Goal: Information Seeking & Learning: Learn about a topic

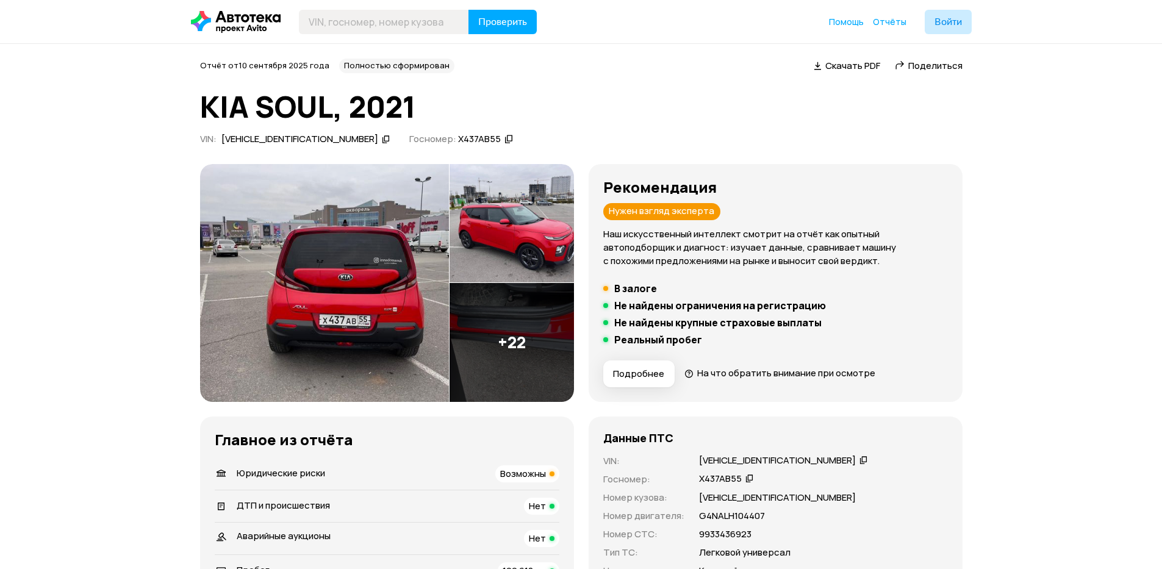
click at [530, 314] on img at bounding box center [512, 342] width 124 height 119
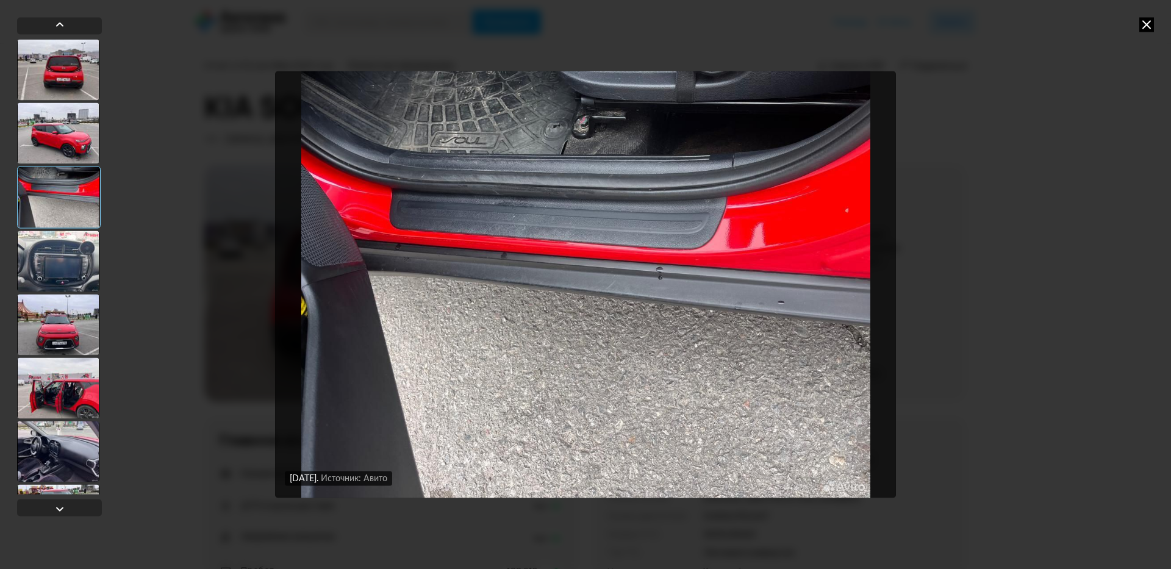
click at [62, 261] on div at bounding box center [58, 261] width 82 height 61
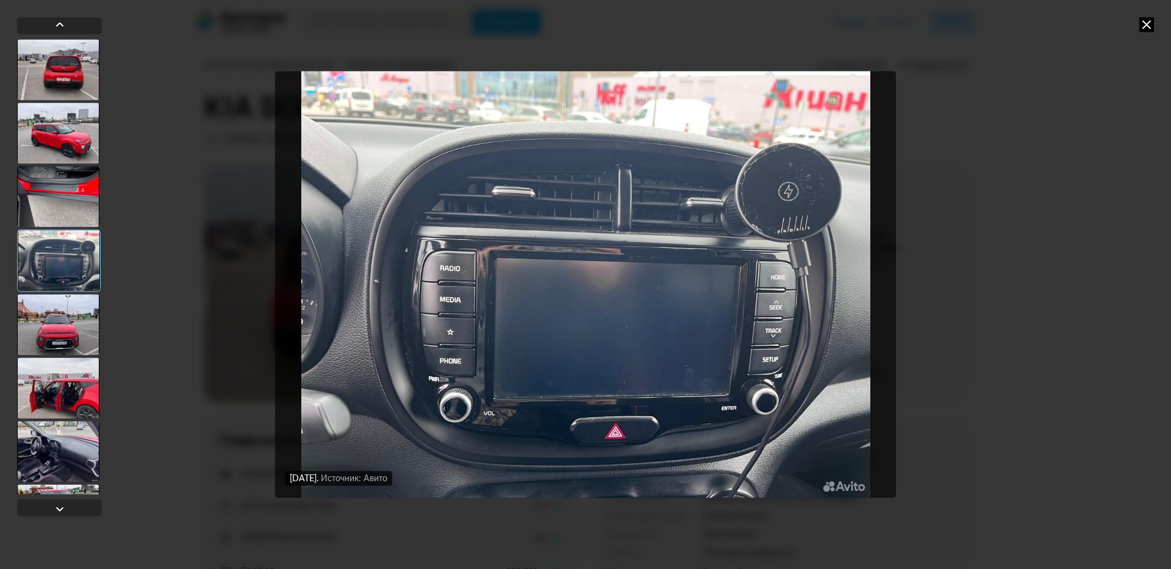
click at [68, 318] on div at bounding box center [58, 324] width 82 height 61
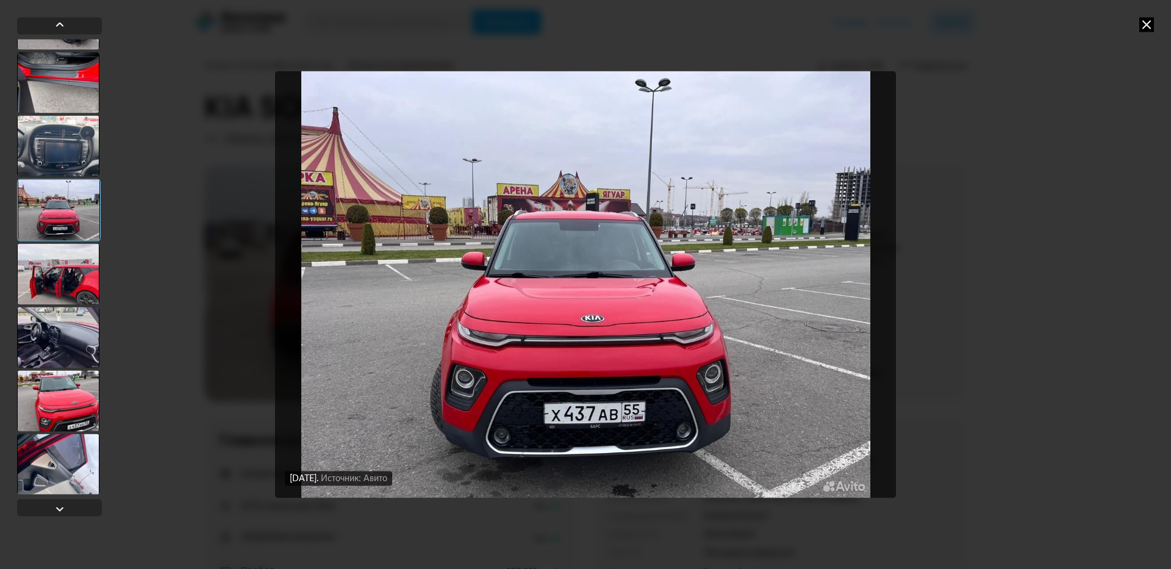
scroll to position [146, 0]
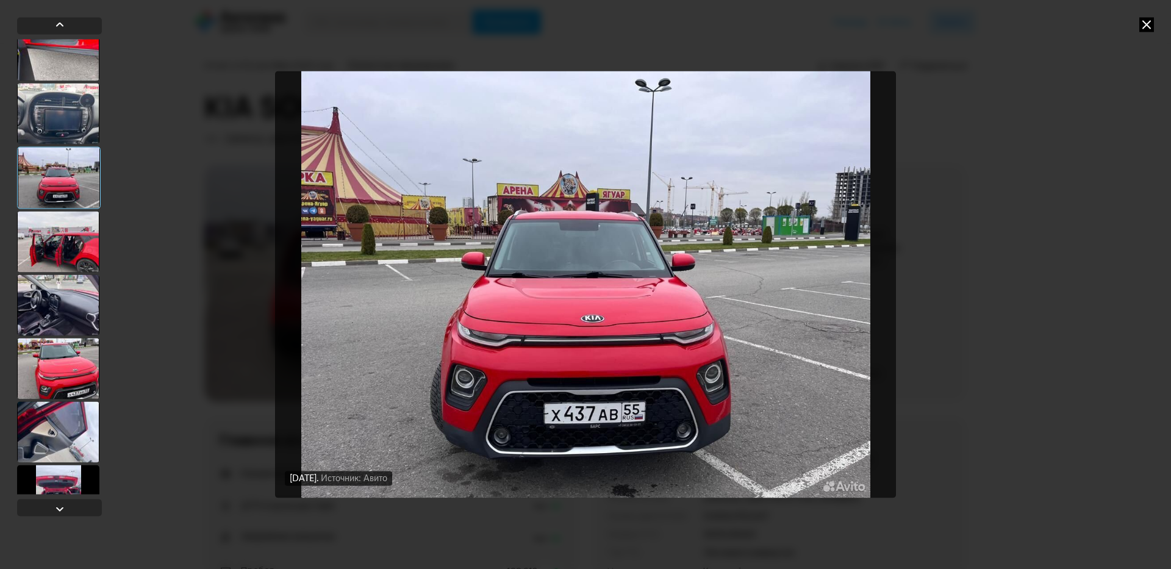
click at [73, 307] on div at bounding box center [58, 305] width 82 height 61
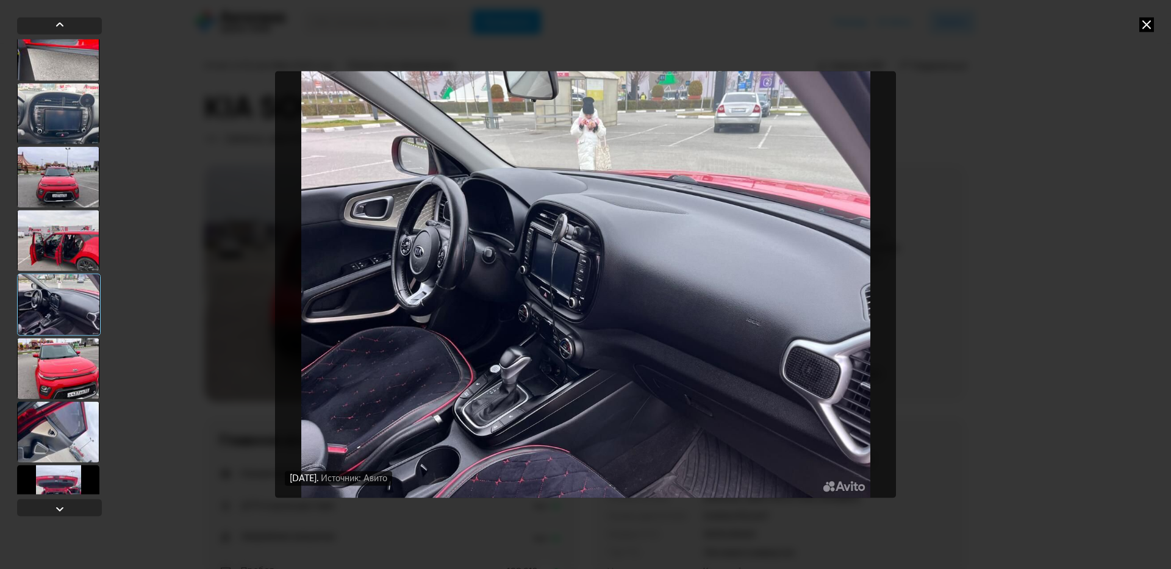
click at [71, 354] on div at bounding box center [58, 368] width 82 height 61
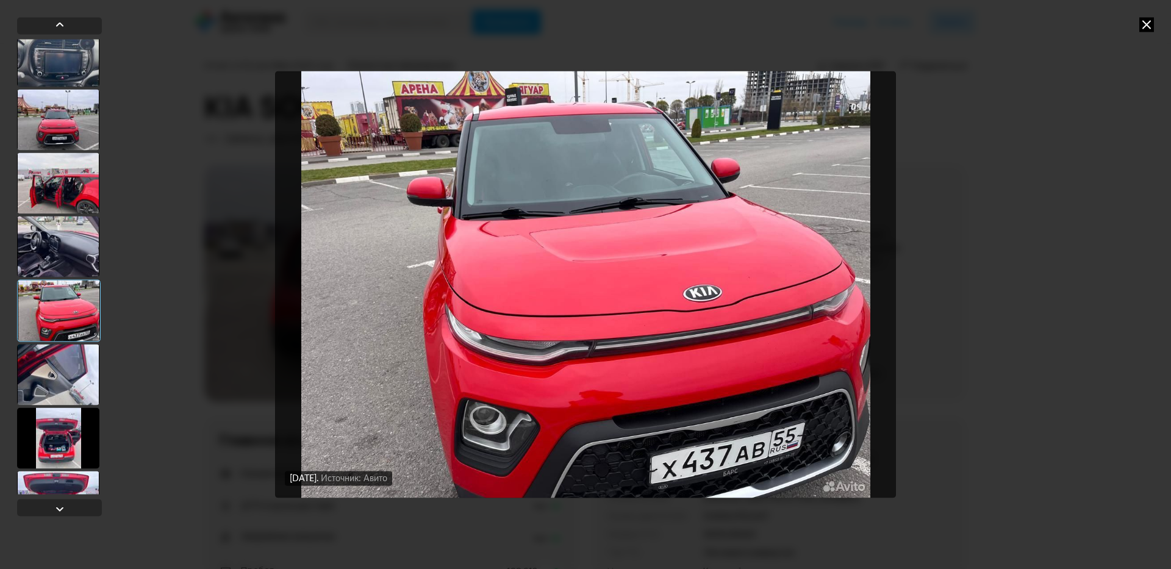
scroll to position [293, 0]
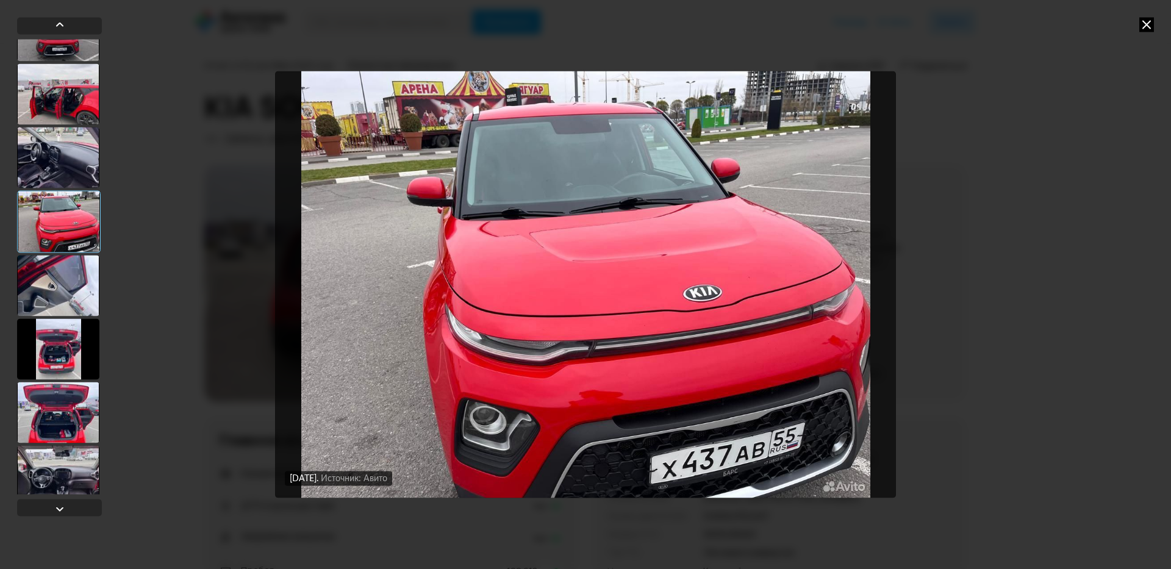
click at [71, 355] on div at bounding box center [58, 348] width 82 height 61
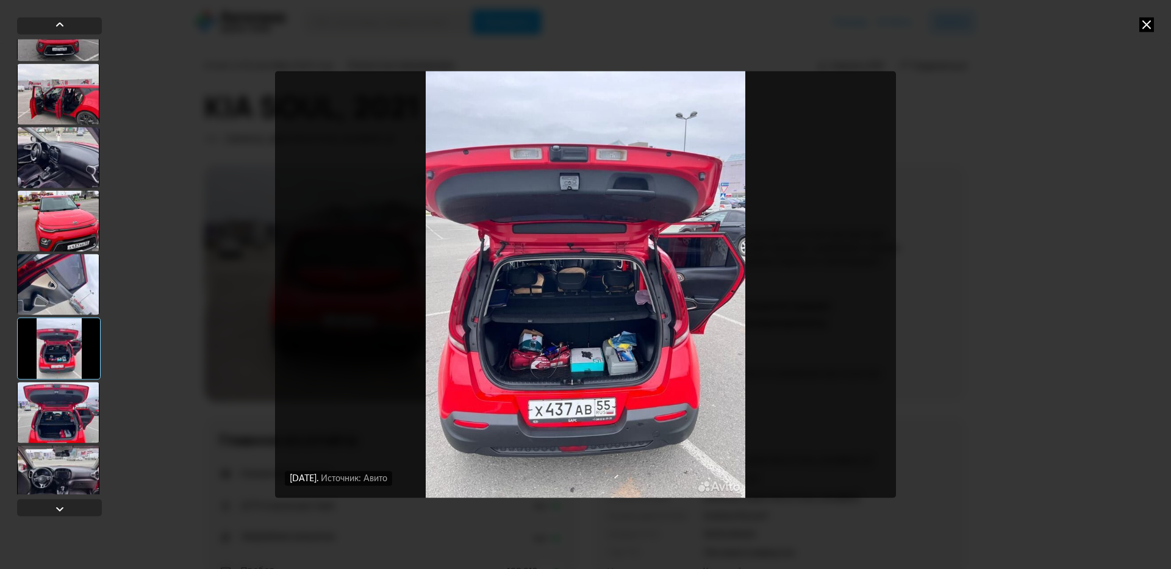
click at [54, 410] on div at bounding box center [58, 412] width 82 height 61
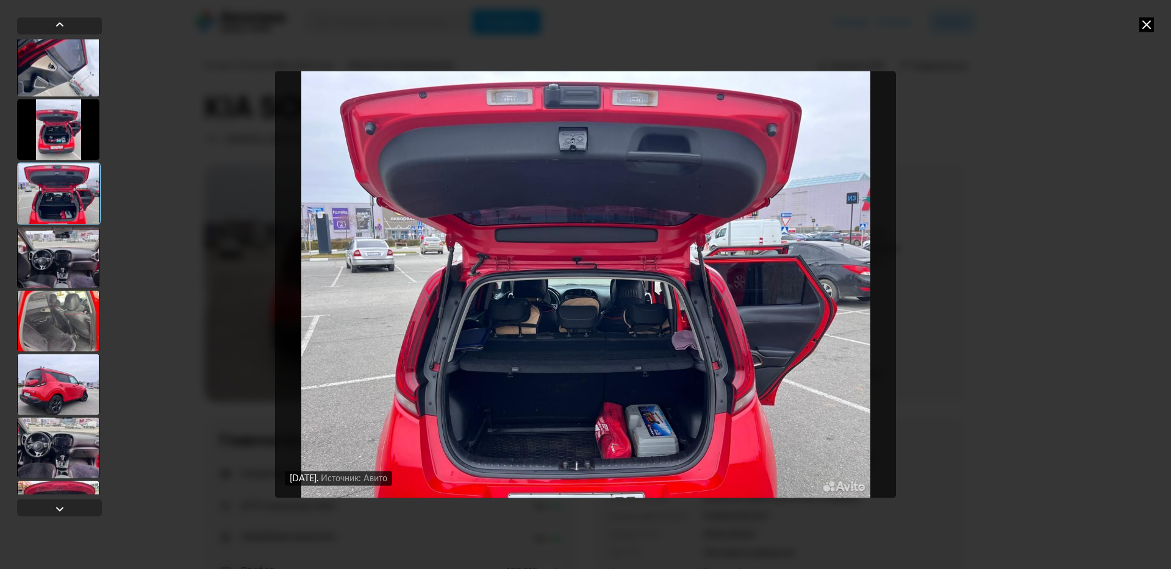
scroll to position [512, 0]
click at [70, 267] on div at bounding box center [58, 256] width 82 height 61
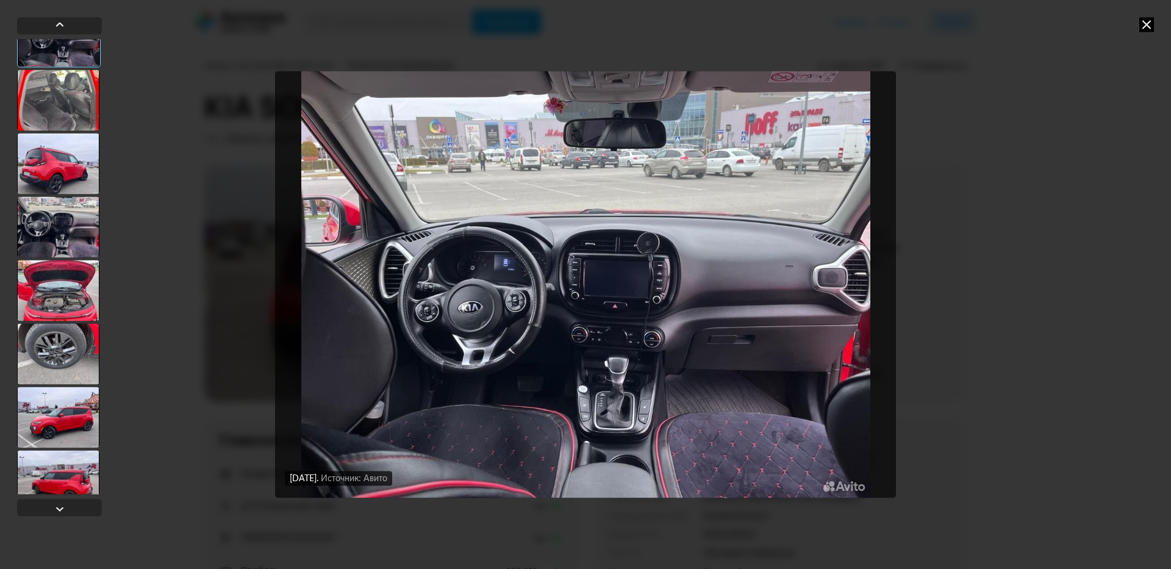
scroll to position [952, 0]
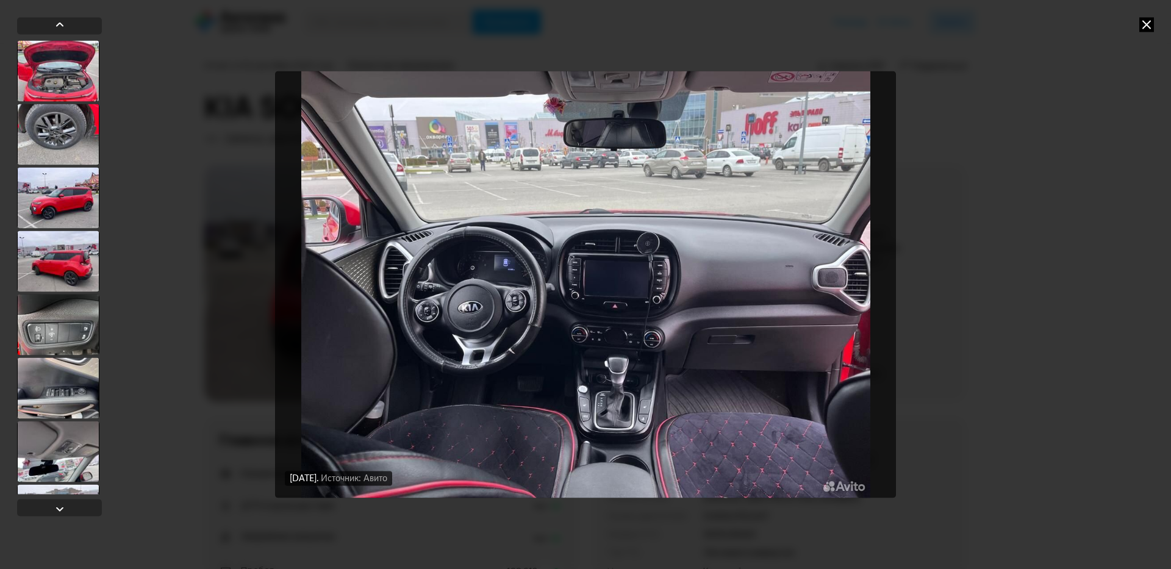
click at [73, 262] on div at bounding box center [58, 261] width 82 height 61
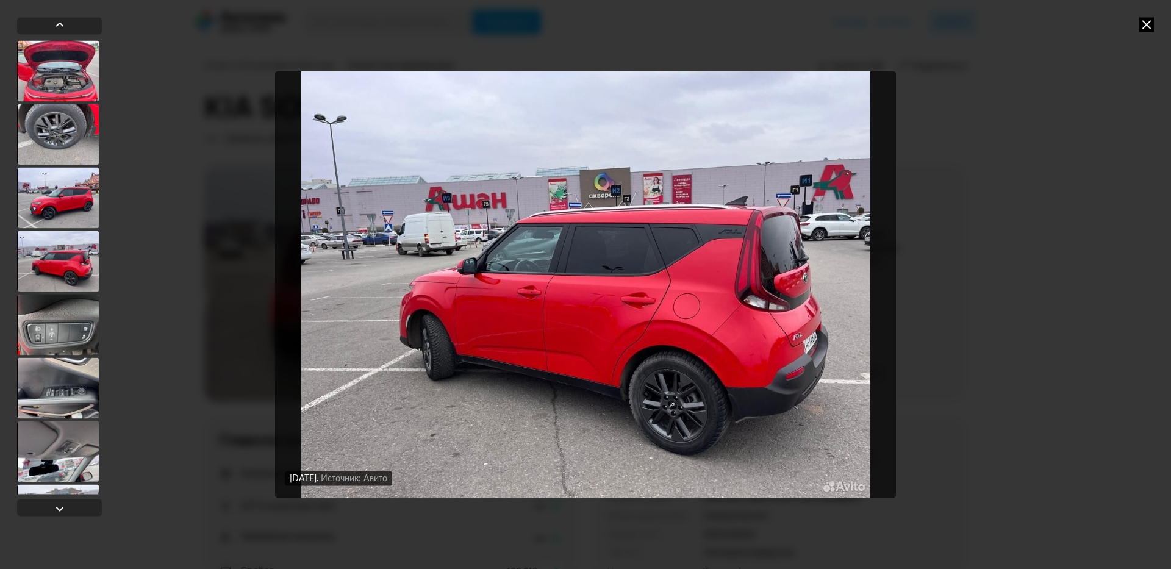
click at [66, 328] on div at bounding box center [58, 324] width 82 height 61
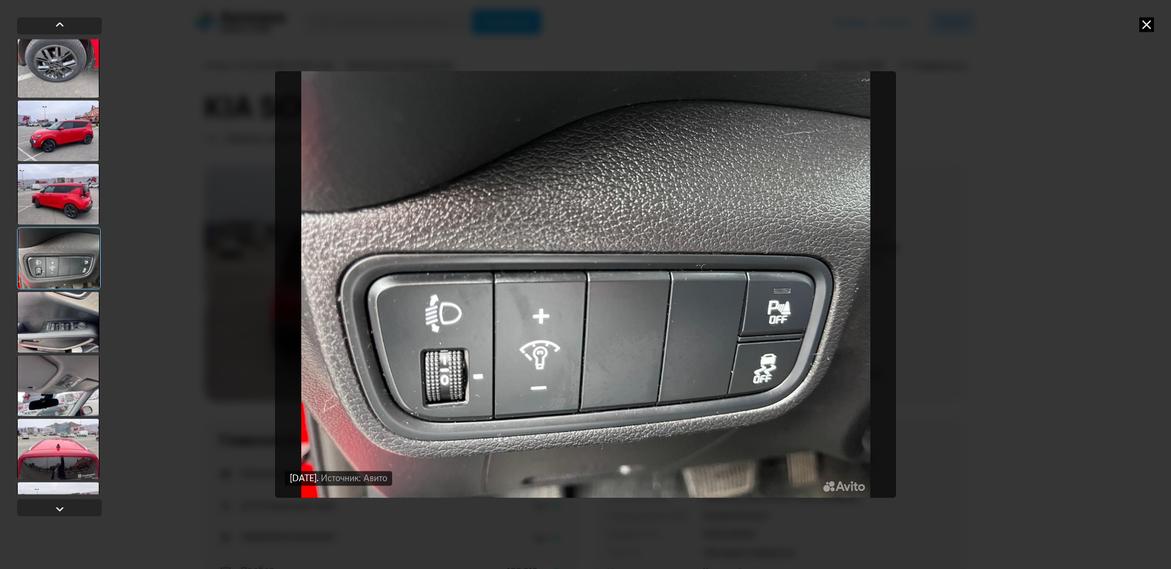
scroll to position [1024, 0]
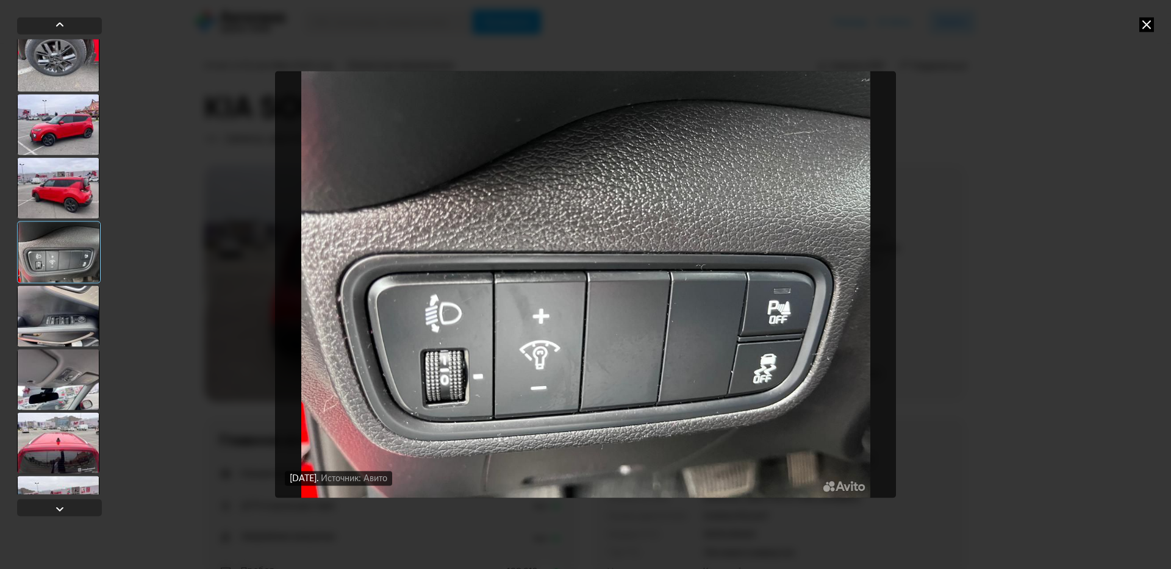
click at [66, 328] on div at bounding box center [58, 316] width 82 height 61
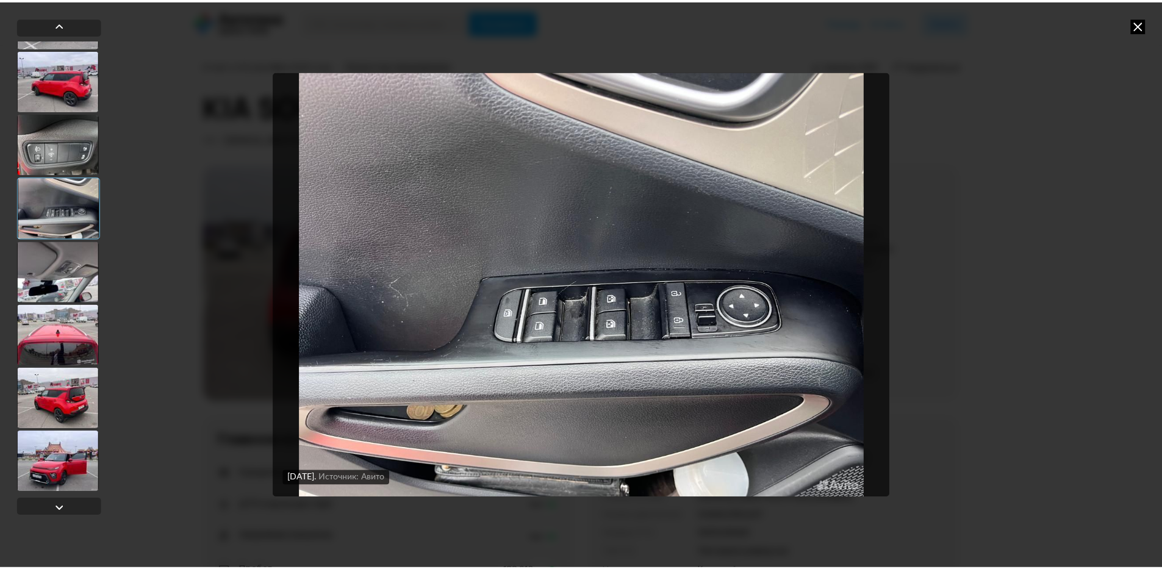
scroll to position [1132, 0]
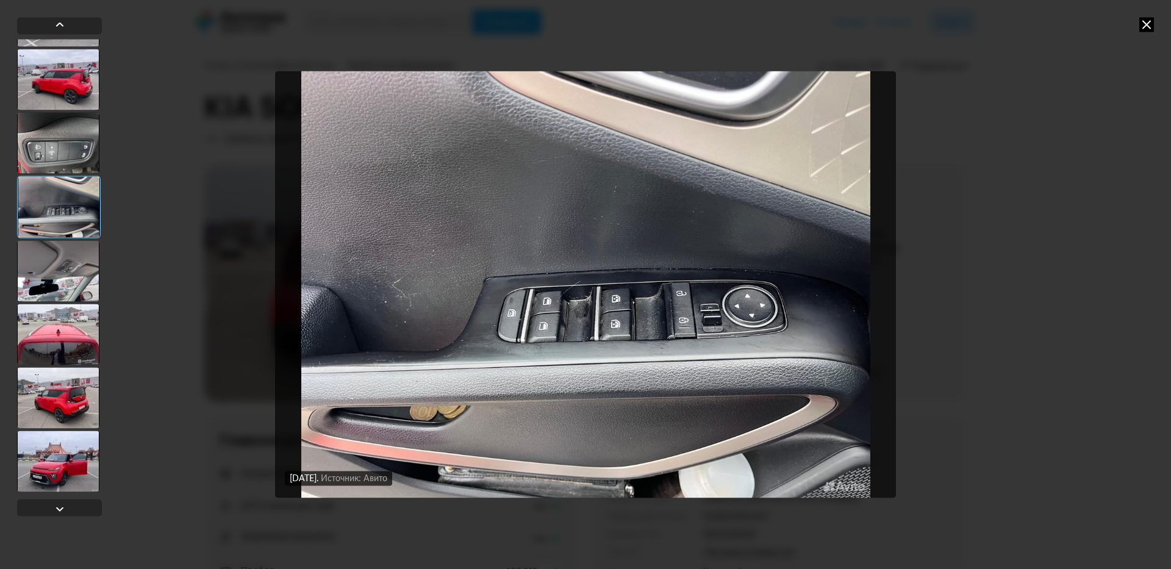
click at [66, 328] on div at bounding box center [58, 334] width 82 height 61
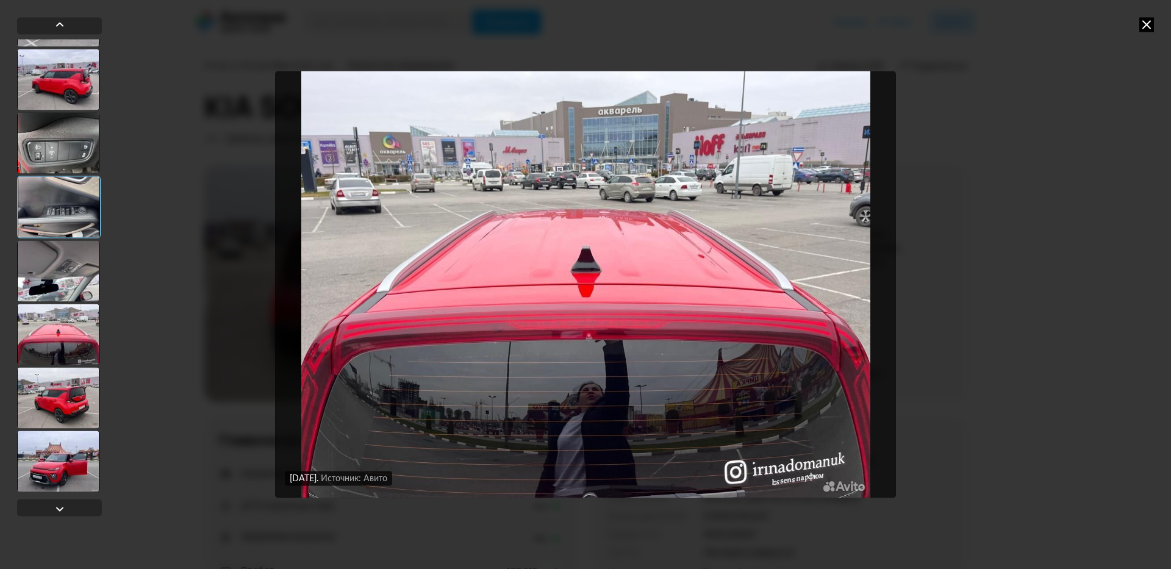
click at [71, 280] on div at bounding box center [58, 270] width 82 height 61
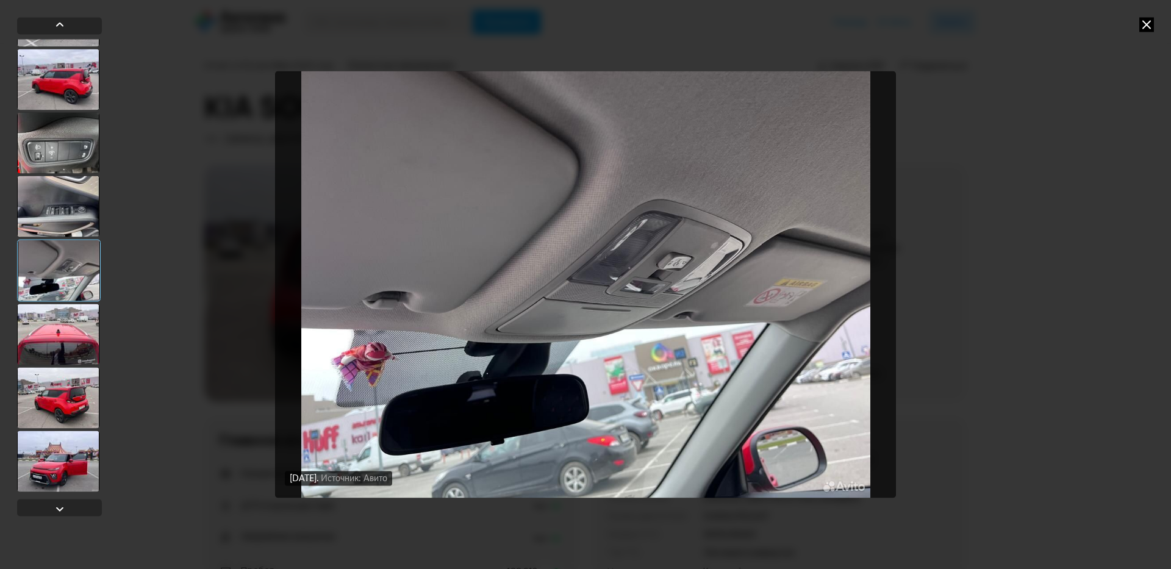
click at [77, 411] on div at bounding box center [58, 397] width 82 height 61
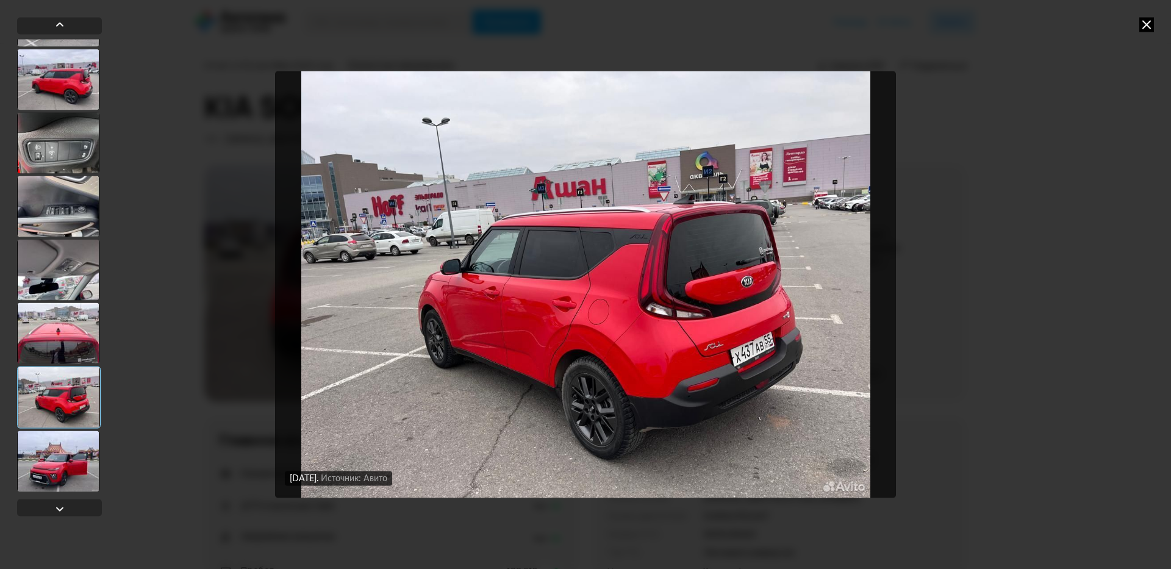
click at [72, 465] on div at bounding box center [58, 461] width 82 height 61
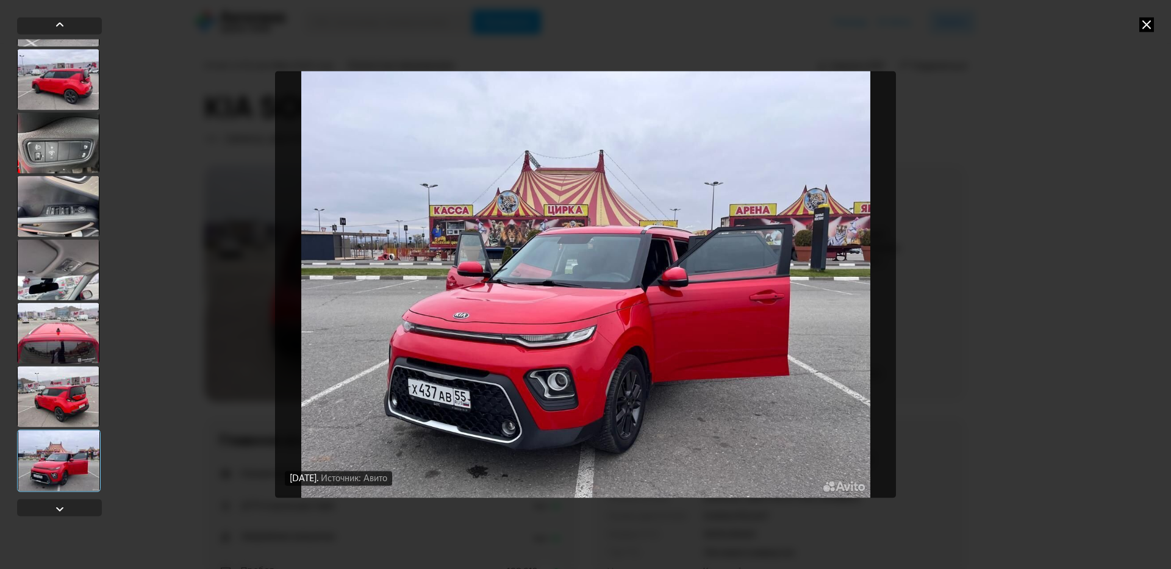
click at [1152, 19] on icon at bounding box center [1147, 24] width 15 height 15
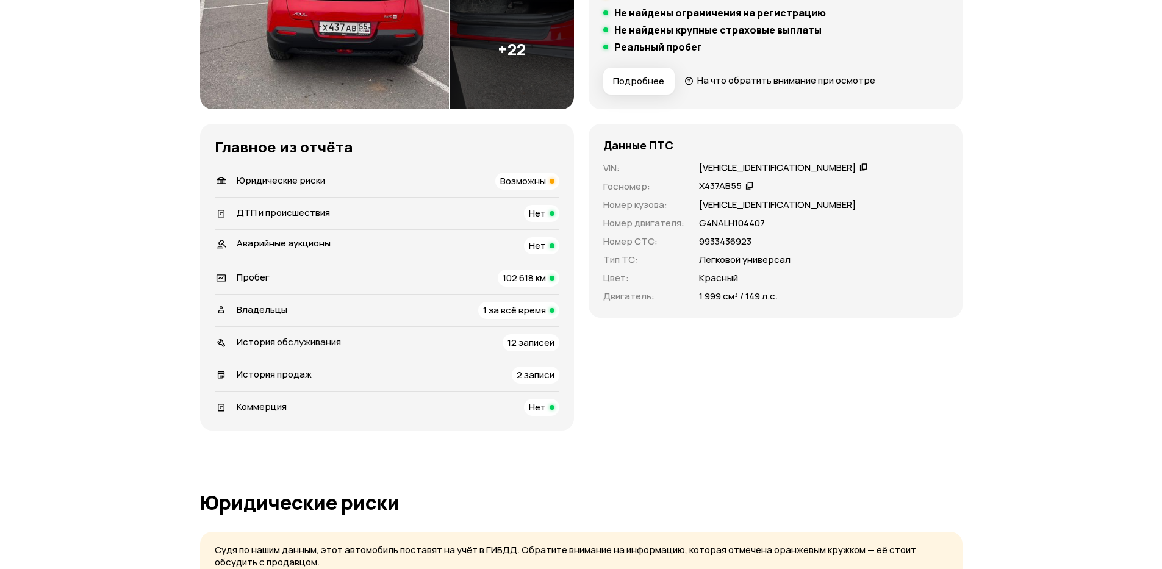
scroll to position [146, 0]
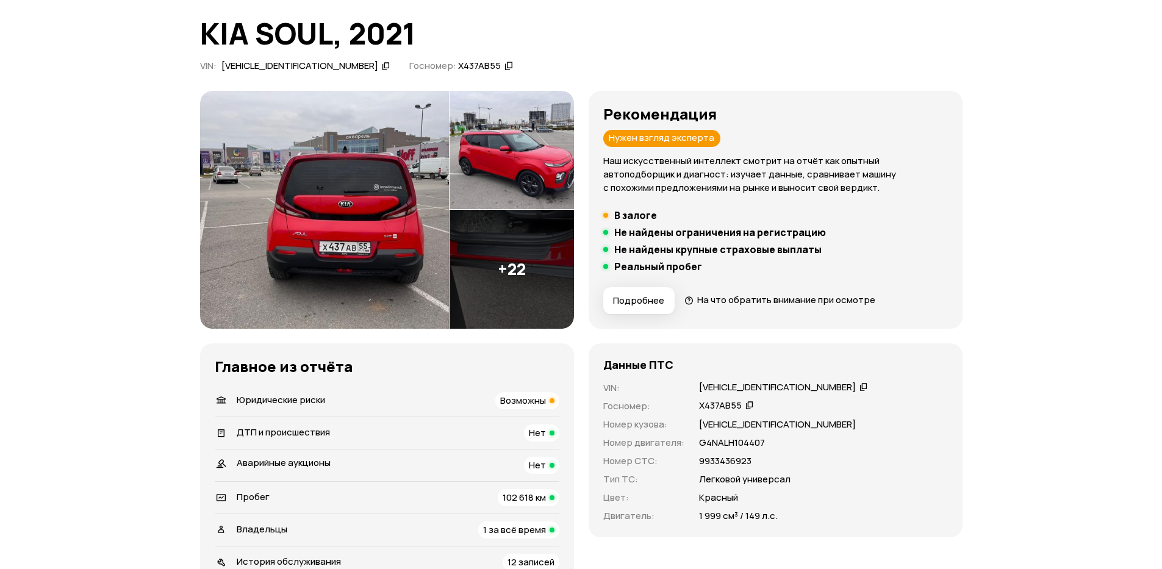
scroll to position [220, 0]
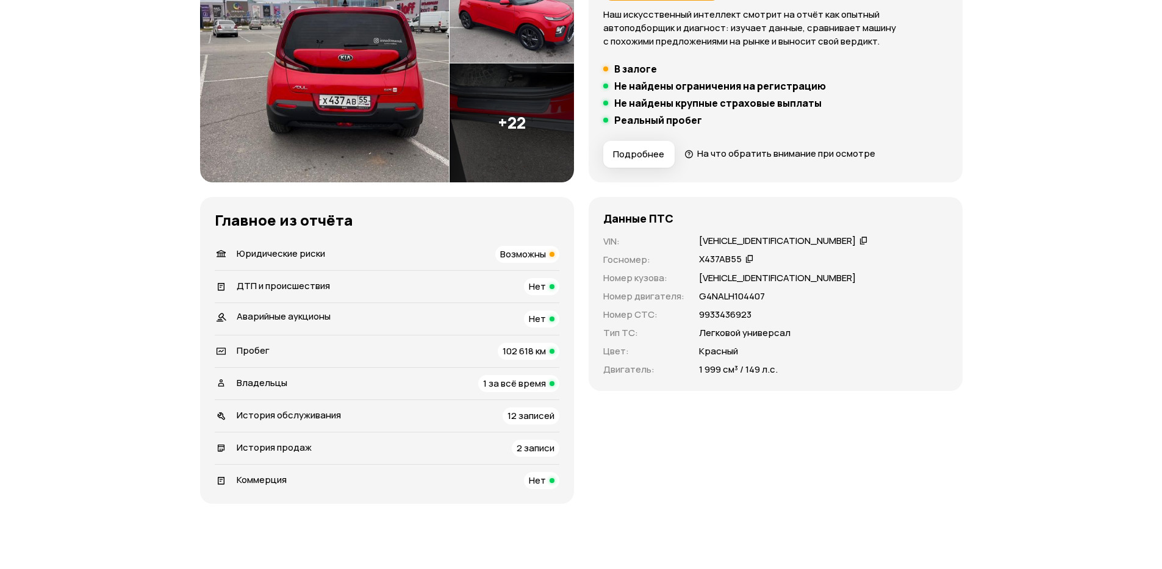
click at [657, 161] on button "Подробнее" at bounding box center [638, 154] width 71 height 27
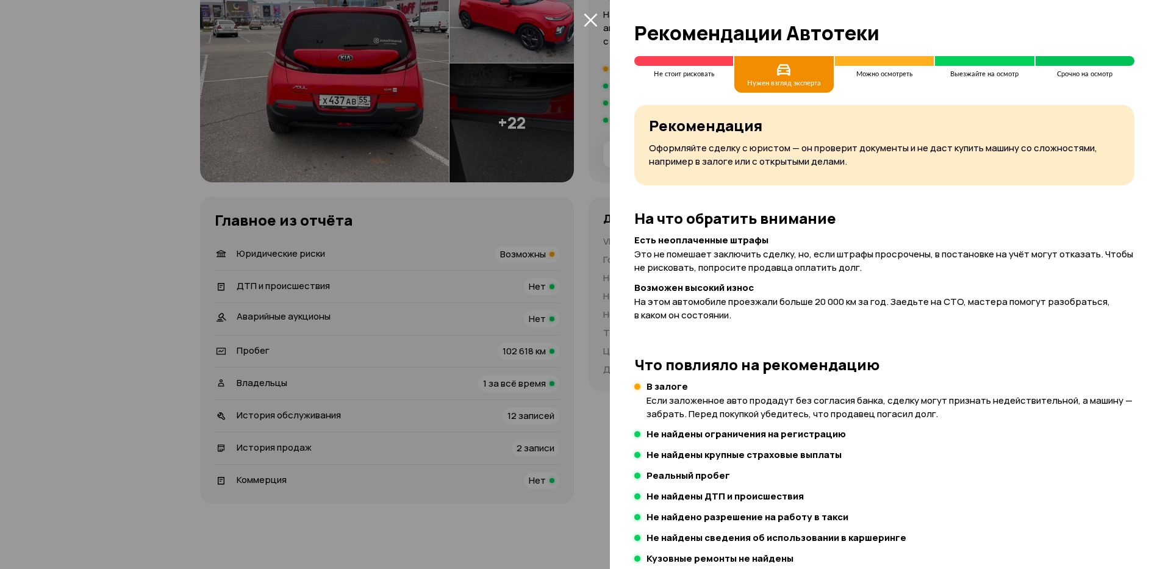
click at [128, 98] on div at bounding box center [585, 284] width 1171 height 569
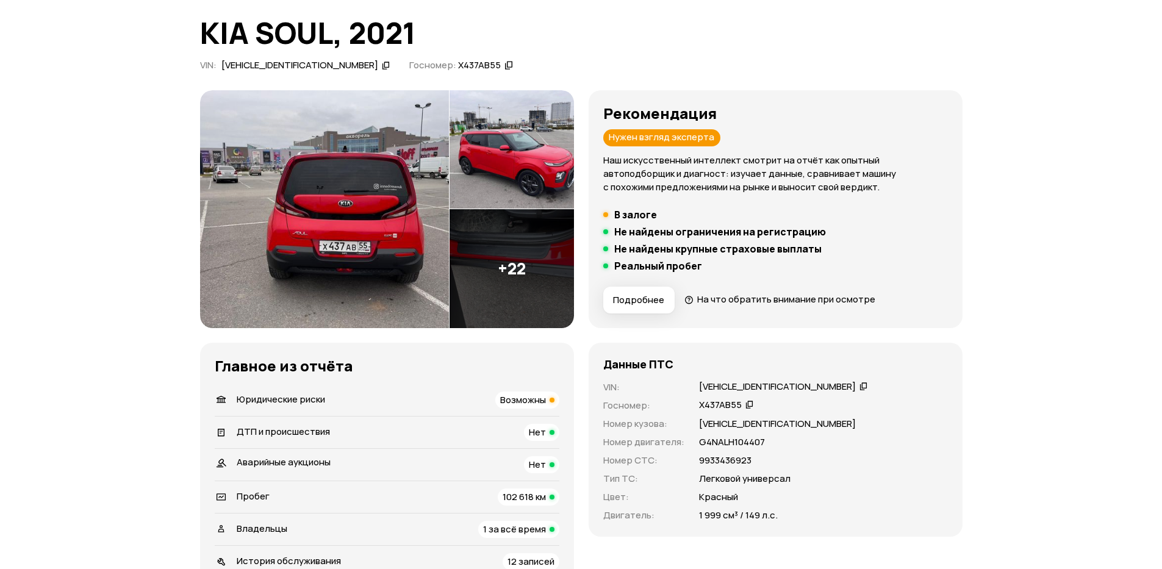
scroll to position [73, 0]
click at [389, 231] on img at bounding box center [324, 210] width 249 height 238
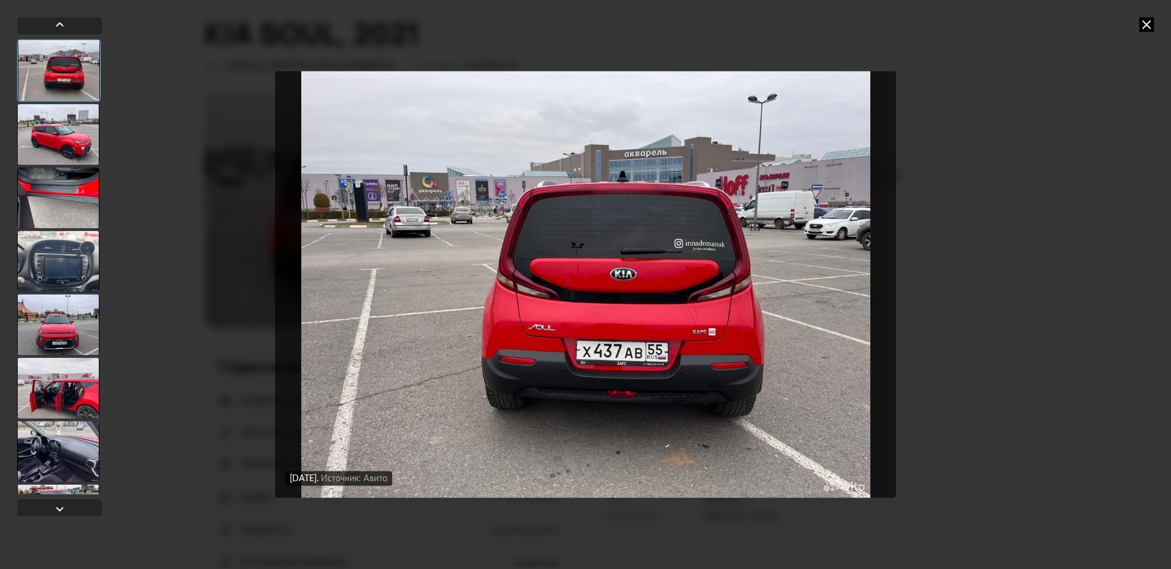
click at [1145, 23] on icon at bounding box center [1147, 24] width 15 height 15
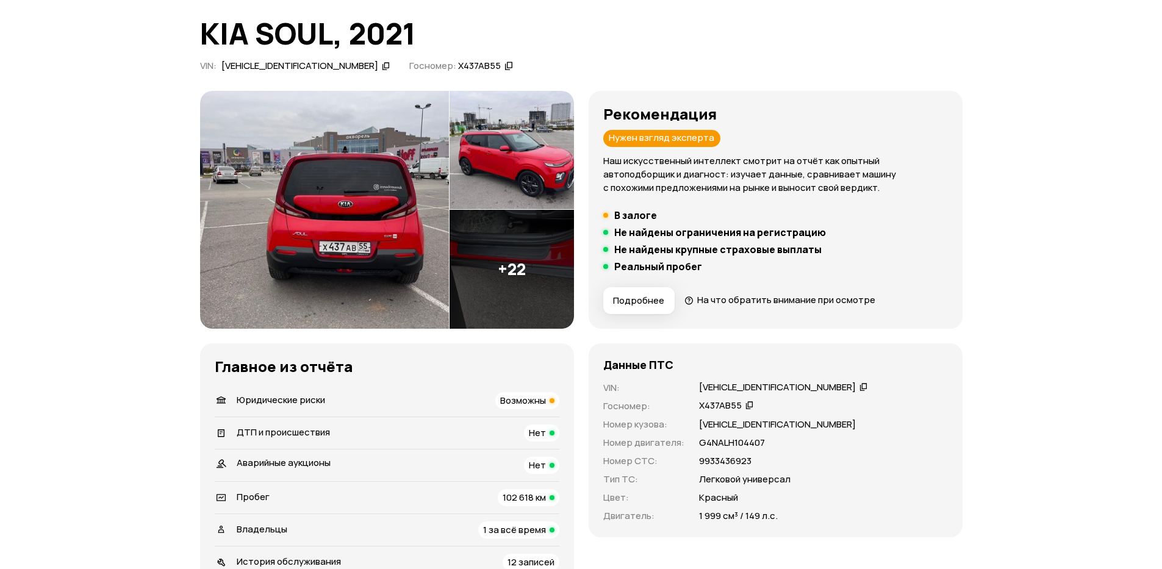
click at [386, 211] on img at bounding box center [324, 210] width 249 height 238
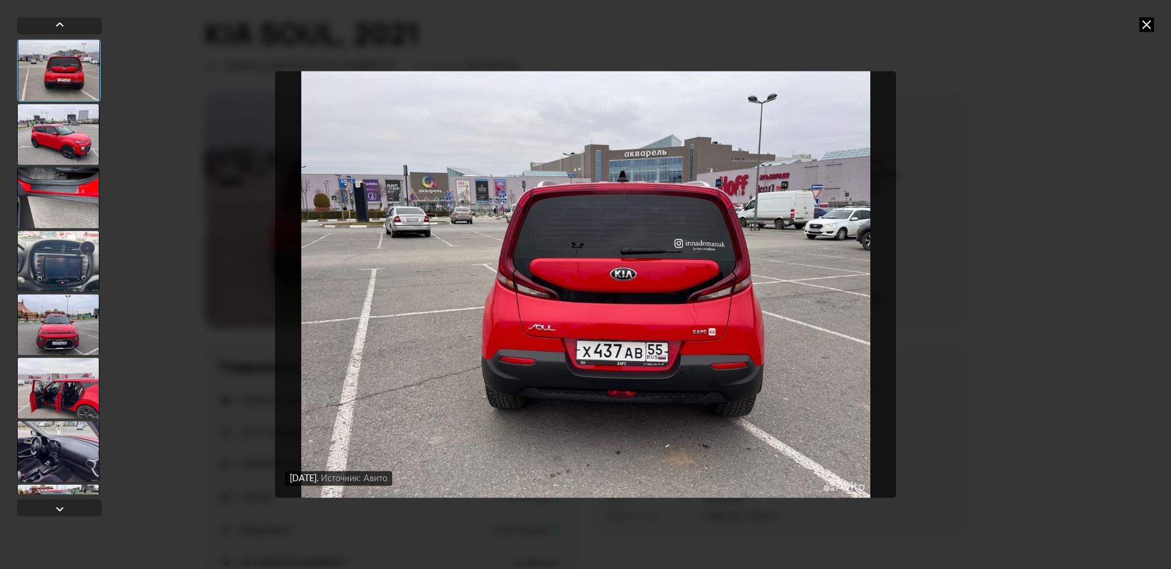
click at [1094, 212] on div "15 ноября 2024 года Источник: Авито 15 ноября 2024 года Источник: Авито" at bounding box center [585, 284] width 1171 height 569
click at [963, 245] on div "15 ноября 2024 года Источник: Авито 15 ноября 2024 года Источник: Авито" at bounding box center [585, 284] width 1171 height 569
click at [1149, 13] on div "15 ноября 2024 года Источник: Авито 15 ноября 2024 года Источник: Авито" at bounding box center [585, 284] width 1171 height 569
click at [1149, 26] on icon at bounding box center [1147, 24] width 15 height 15
